Goal: Information Seeking & Learning: Learn about a topic

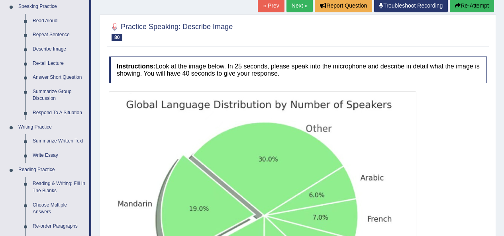
scroll to position [70, 0]
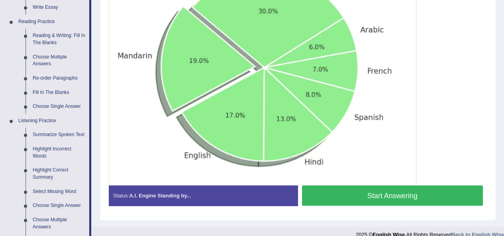
click at [417, 197] on button "Start Answering" at bounding box center [392, 196] width 181 height 20
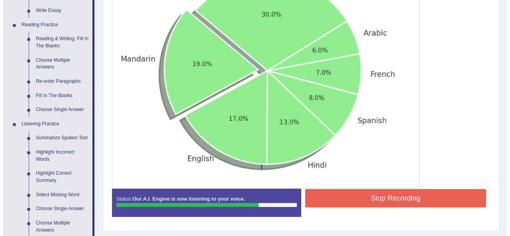
scroll to position [236, 0]
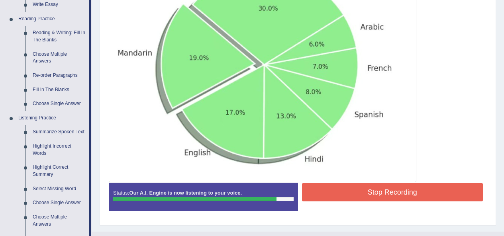
click at [418, 193] on button "Stop Recording" at bounding box center [392, 192] width 181 height 18
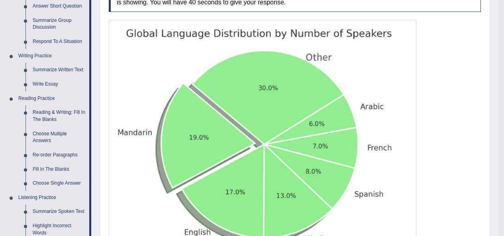
scroll to position [0, 0]
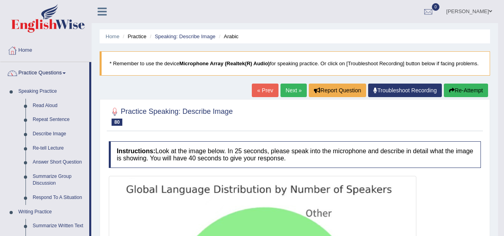
click at [294, 93] on link "Next »" at bounding box center [294, 91] width 26 height 14
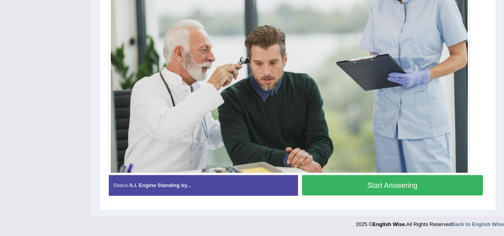
scroll to position [242, 0]
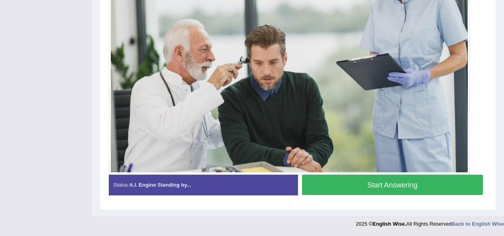
click at [409, 181] on button "Start Answering" at bounding box center [392, 185] width 181 height 20
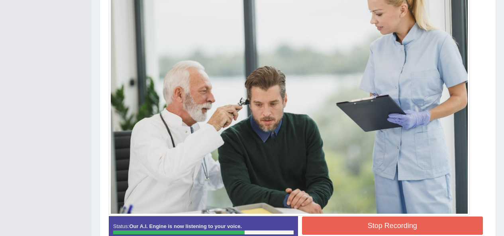
scroll to position [202, 0]
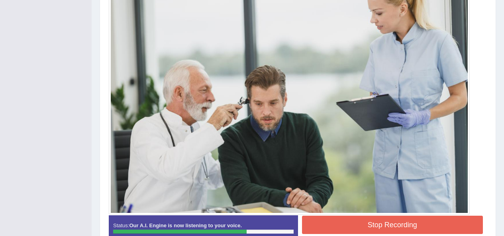
click at [418, 216] on div "Start Answering" at bounding box center [392, 216] width 189 height 0
click at [430, 223] on button "Stop Recording" at bounding box center [392, 225] width 181 height 18
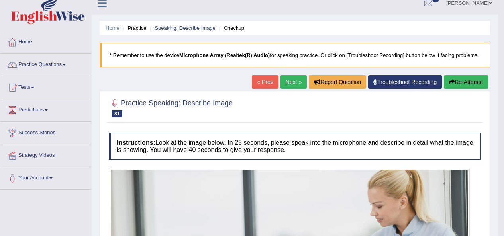
scroll to position [0, 0]
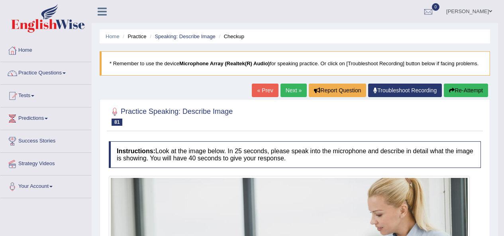
click at [294, 90] on link "Next »" at bounding box center [294, 91] width 26 height 14
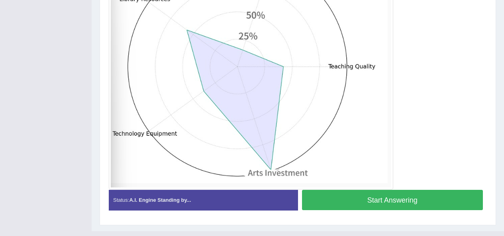
click at [422, 203] on button "Start Answering" at bounding box center [392, 200] width 181 height 20
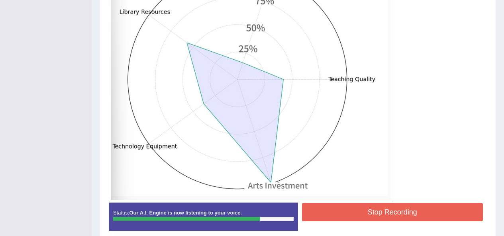
scroll to position [227, 0]
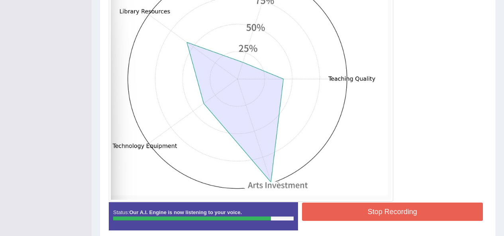
click at [423, 217] on button "Stop Recording" at bounding box center [392, 212] width 181 height 18
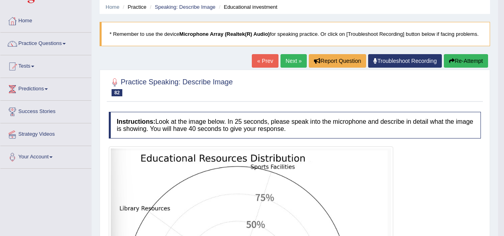
scroll to position [0, 0]
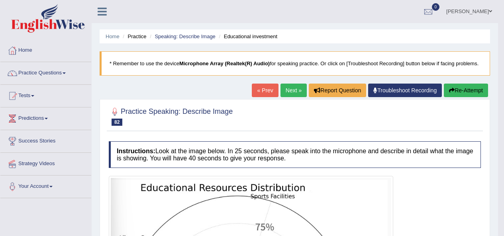
click at [295, 88] on link "Next »" at bounding box center [294, 91] width 26 height 14
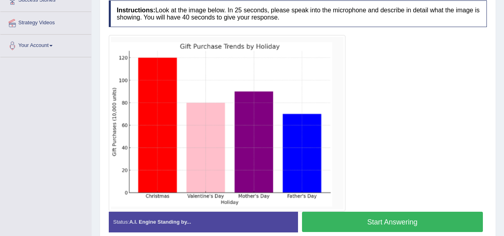
scroll to position [146, 0]
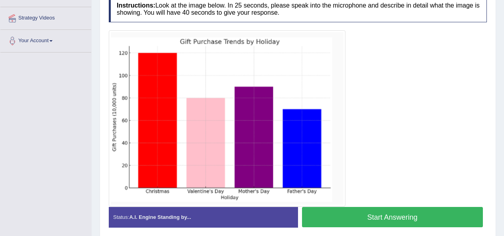
click at [417, 216] on button "Start Answering" at bounding box center [392, 217] width 181 height 20
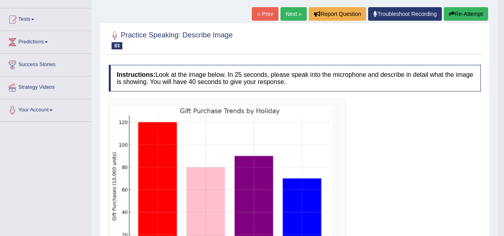
scroll to position [0, 0]
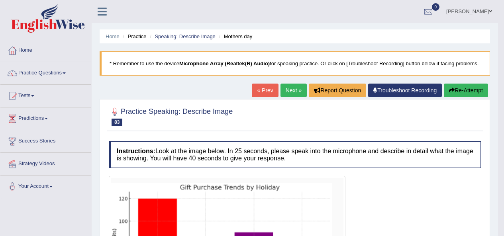
click at [288, 86] on link "Next »" at bounding box center [294, 91] width 26 height 14
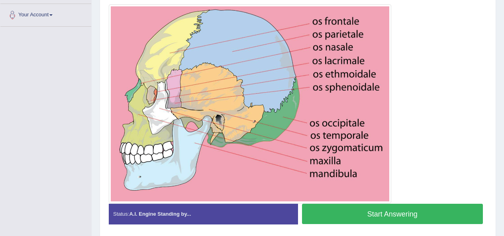
scroll to position [173, 0]
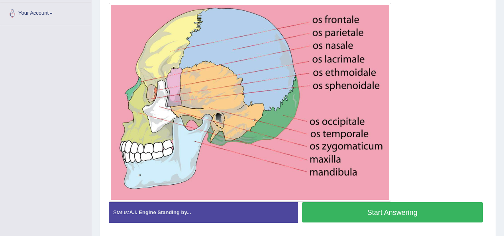
click at [416, 215] on button "Start Answering" at bounding box center [392, 213] width 181 height 20
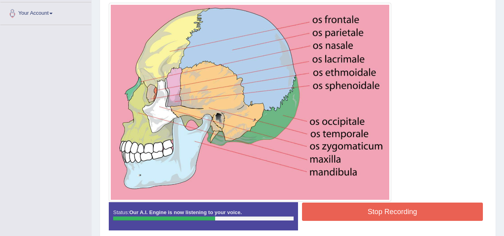
click at [395, 210] on button "Stop Recording" at bounding box center [392, 212] width 181 height 18
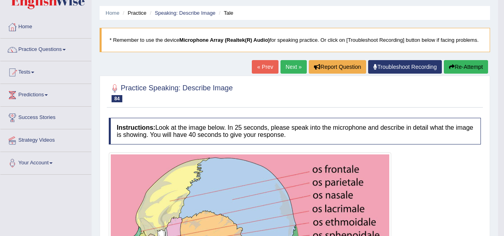
scroll to position [0, 0]
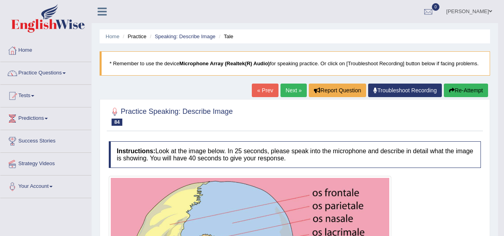
click at [292, 85] on link "Next »" at bounding box center [294, 91] width 26 height 14
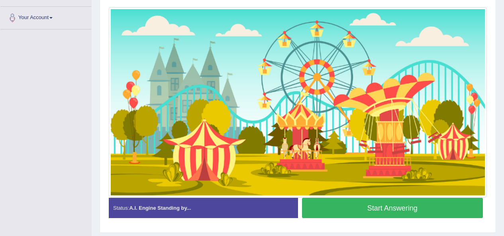
scroll to position [192, 0]
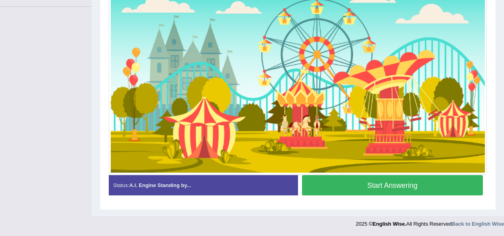
click at [421, 179] on button "Start Answering" at bounding box center [392, 185] width 181 height 20
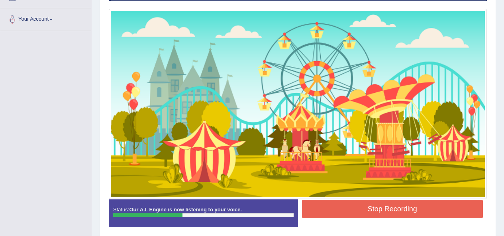
scroll to position [168, 0]
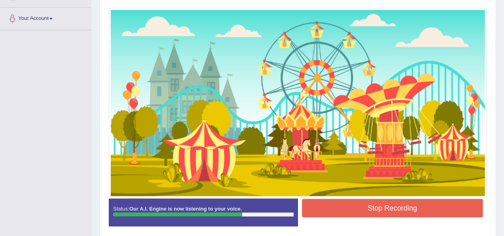
click at [430, 209] on button "Stop Recording" at bounding box center [392, 208] width 181 height 18
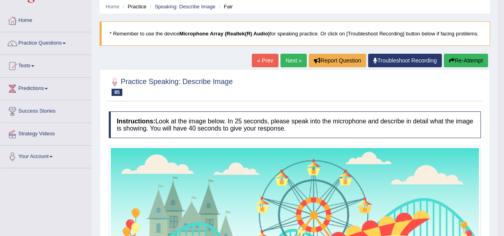
scroll to position [0, 0]
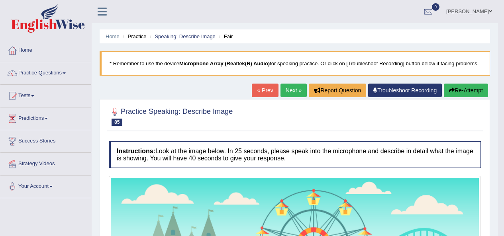
click at [288, 95] on link "Next »" at bounding box center [294, 91] width 26 height 14
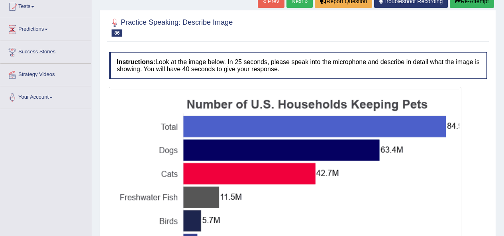
scroll to position [97, 0]
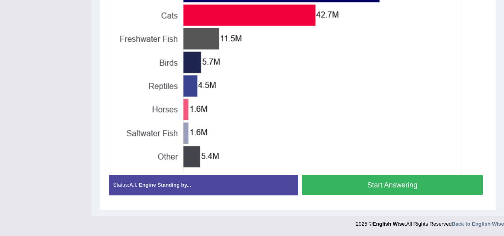
click at [416, 191] on button "Start Answering" at bounding box center [392, 185] width 181 height 20
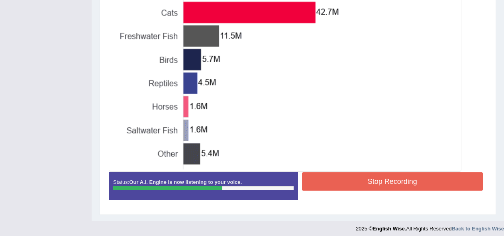
scroll to position [256, 0]
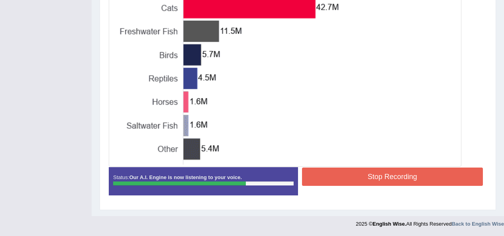
click at [423, 180] on button "Stop Recording" at bounding box center [392, 177] width 181 height 18
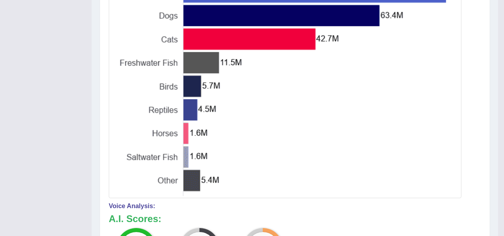
scroll to position [0, 0]
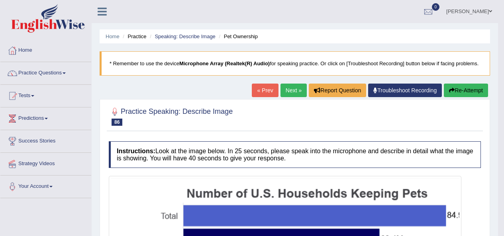
click at [42, 70] on link "Practice Questions" at bounding box center [45, 72] width 91 height 20
